Goal: Information Seeking & Learning: Learn about a topic

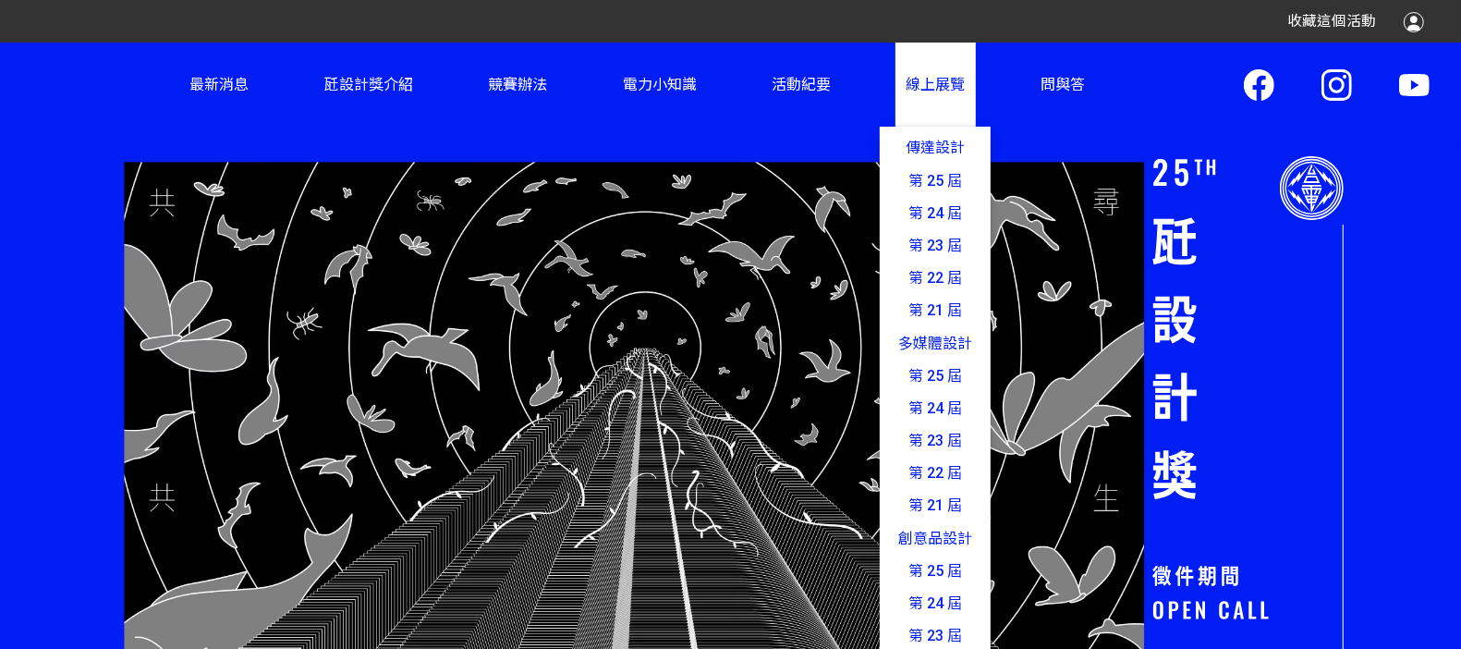
click at [929, 117] on link "線上展覽 傳達設計 第 25 屆 第 24 屆 第 23 屆 第 22 屆 第 21 屆 多媒體設計 第 25 屆 第 24 屆 第 23 屆 第 22 屆 …" at bounding box center [935, 85] width 79 height 84
click at [915, 556] on link "第 25 屆" at bounding box center [935, 571] width 111 height 32
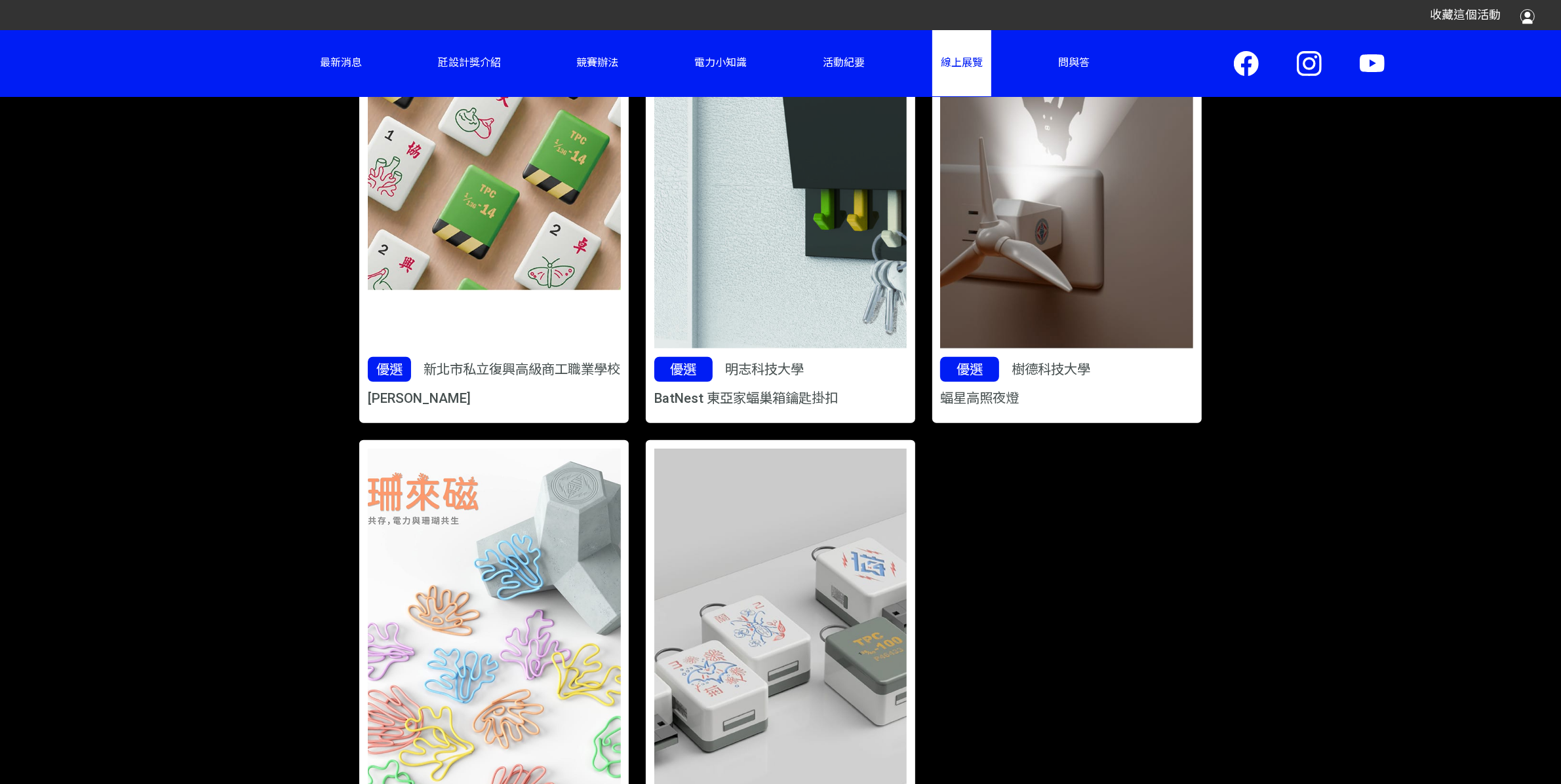
scroll to position [1445, 0]
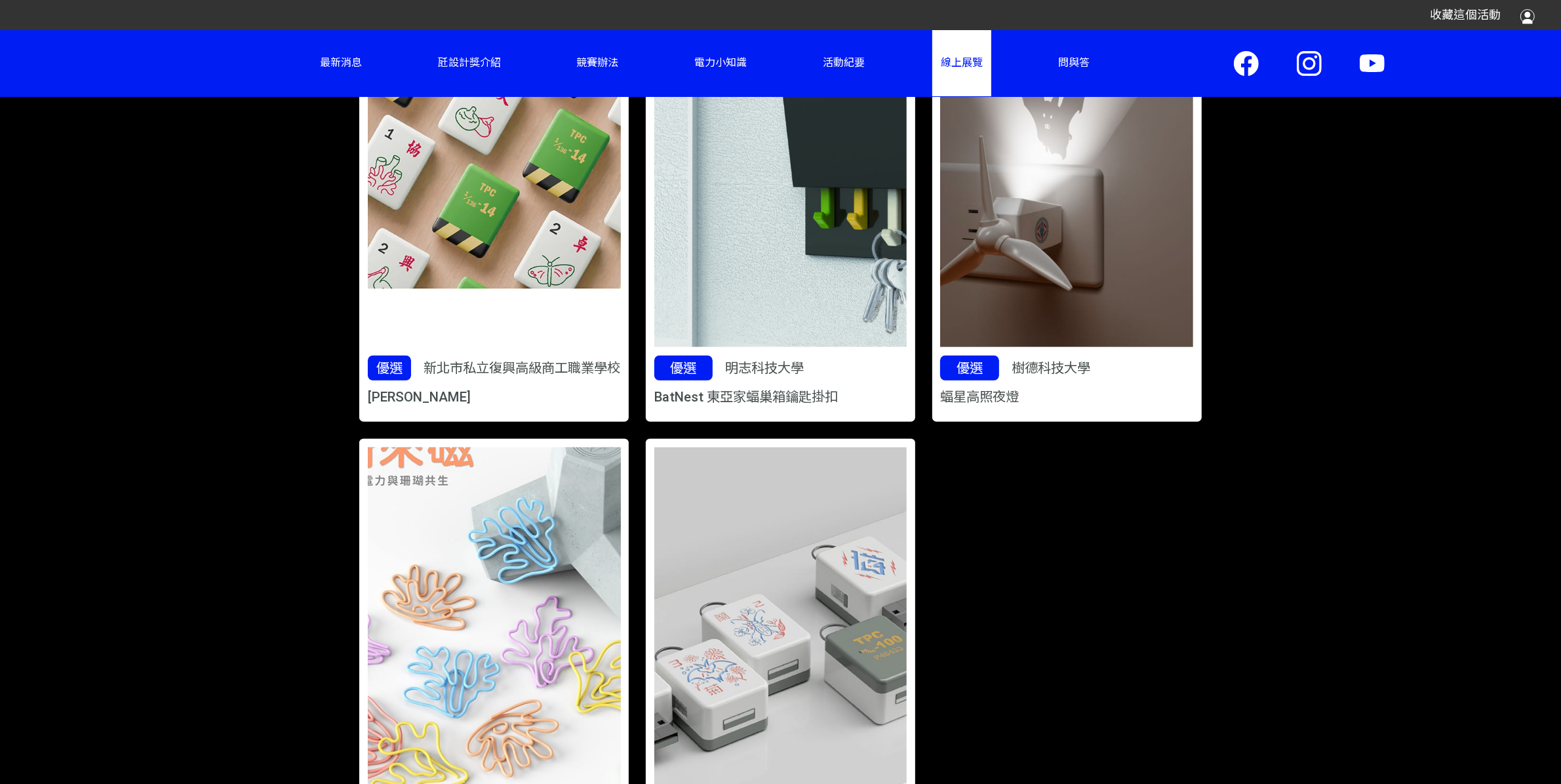
click at [483, 459] on img at bounding box center [494, 649] width 328 height 523
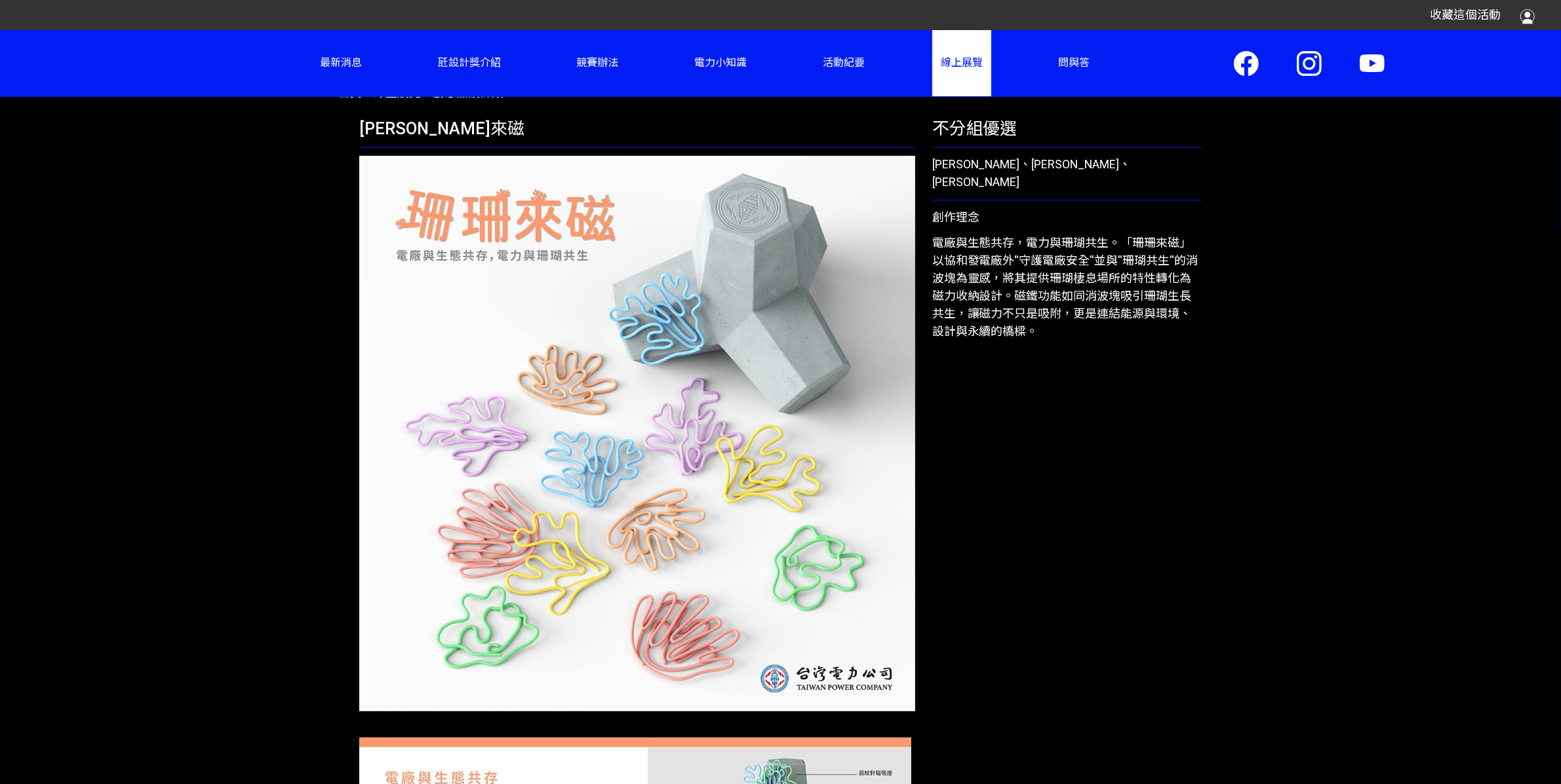
scroll to position [583, 0]
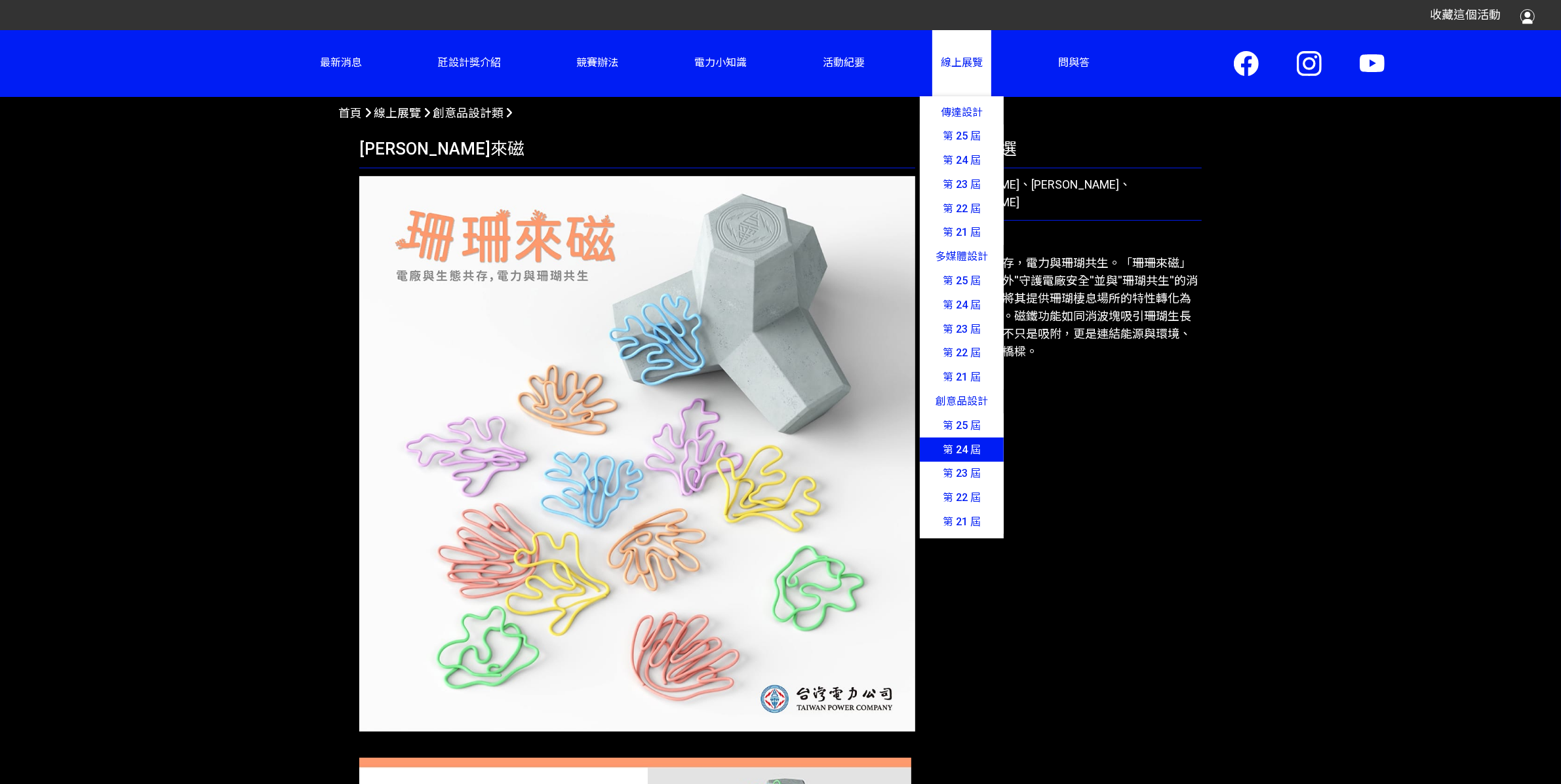
click at [960, 454] on link "第 24 屆" at bounding box center [962, 449] width 84 height 24
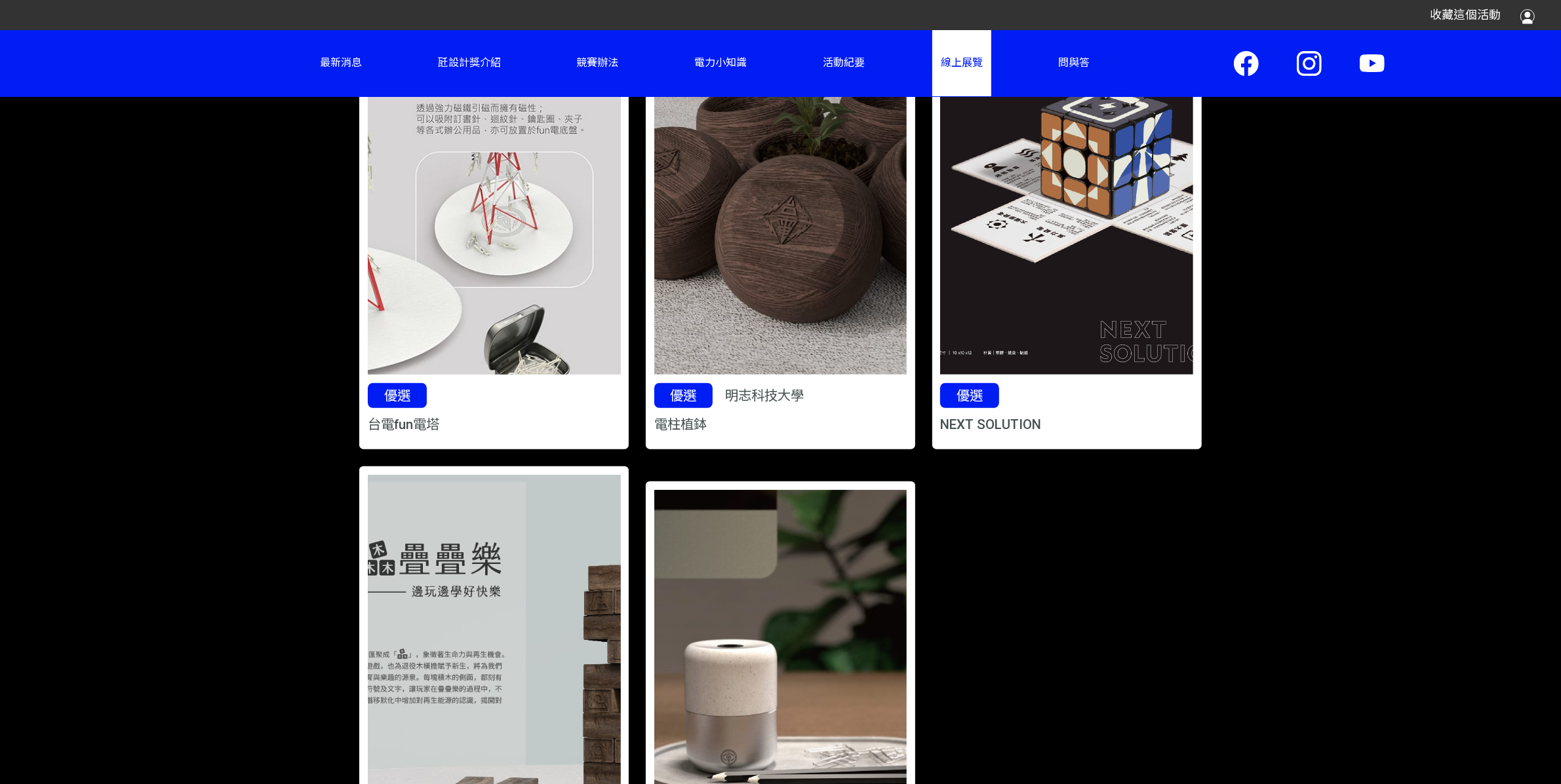
click at [543, 330] on img at bounding box center [494, 174] width 328 height 523
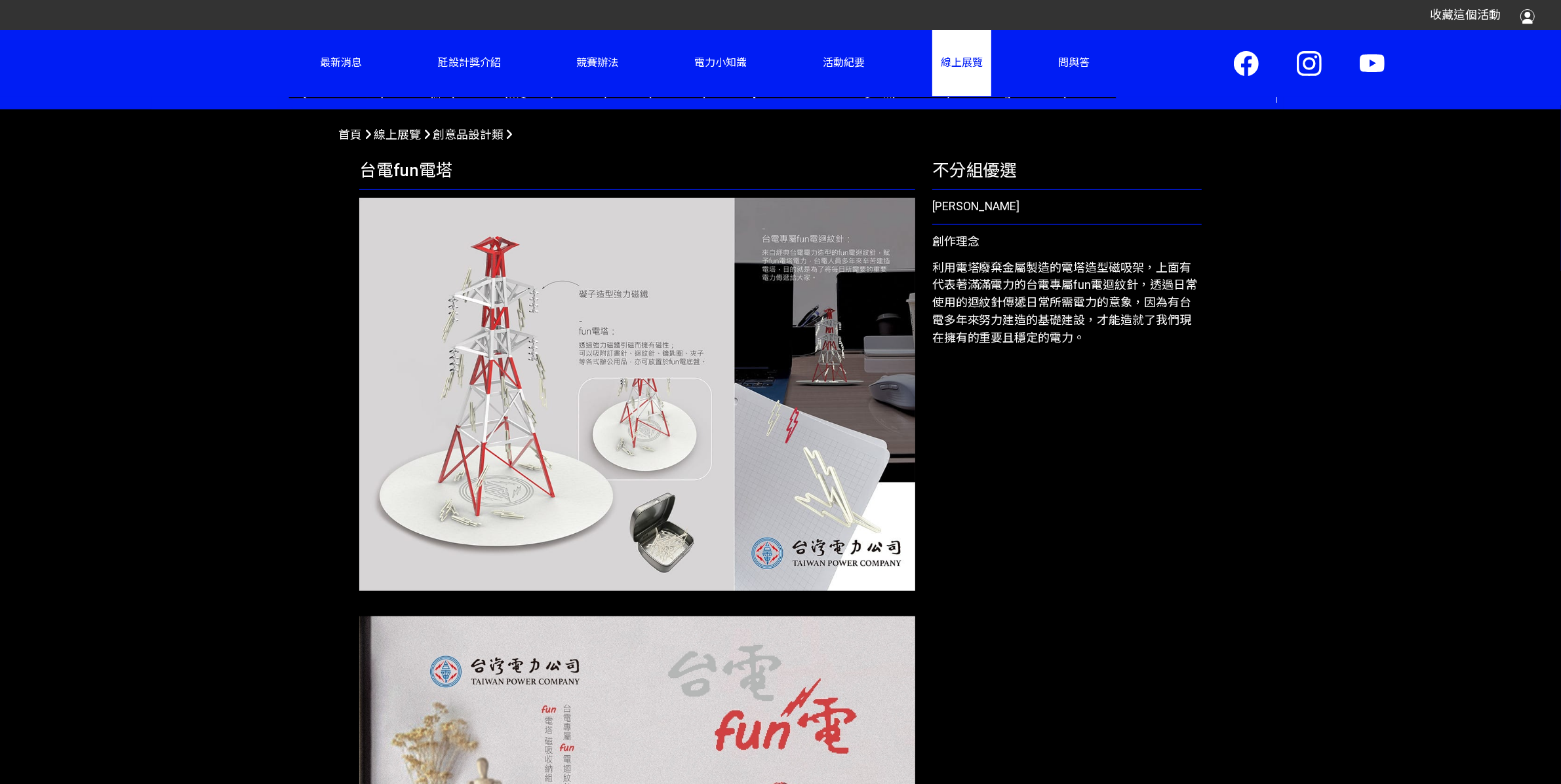
scroll to position [557, 0]
